Goal: Navigation & Orientation: Find specific page/section

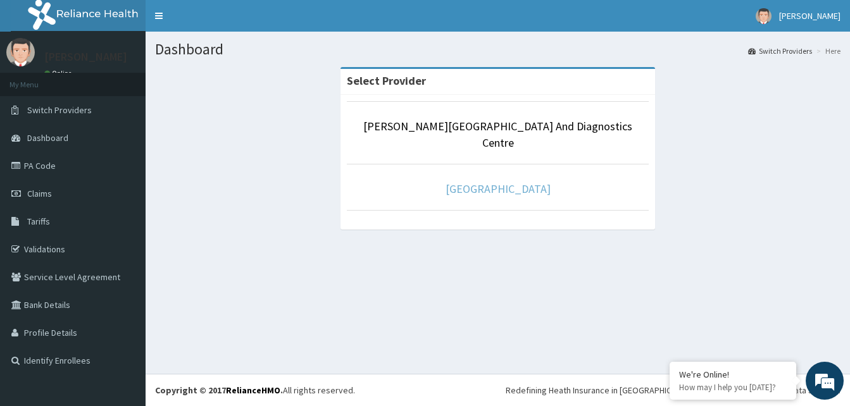
click at [495, 182] on link "[GEOGRAPHIC_DATA]" at bounding box center [498, 189] width 105 height 15
